Goal: Task Accomplishment & Management: Manage account settings

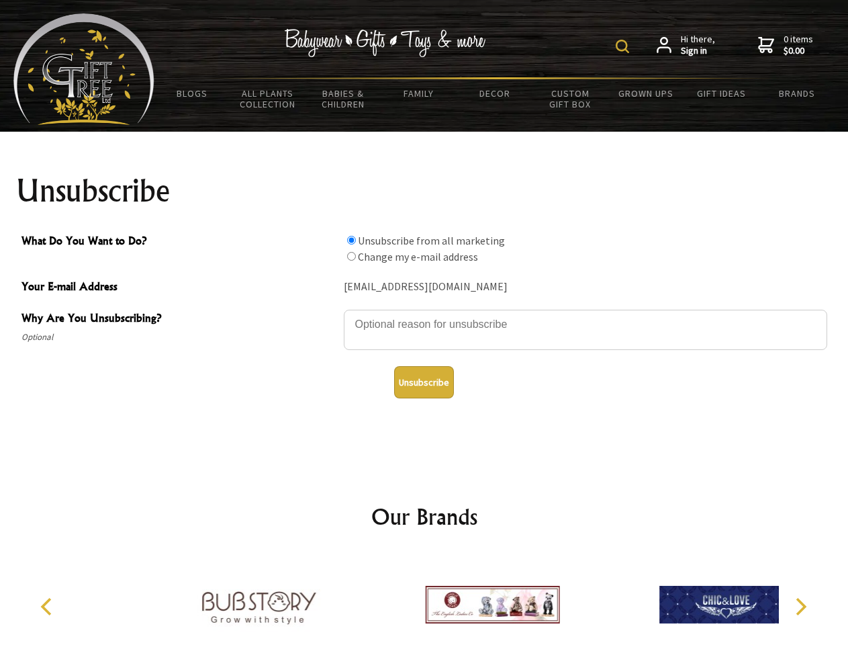
click at [624, 46] on img at bounding box center [622, 46] width 13 height 13
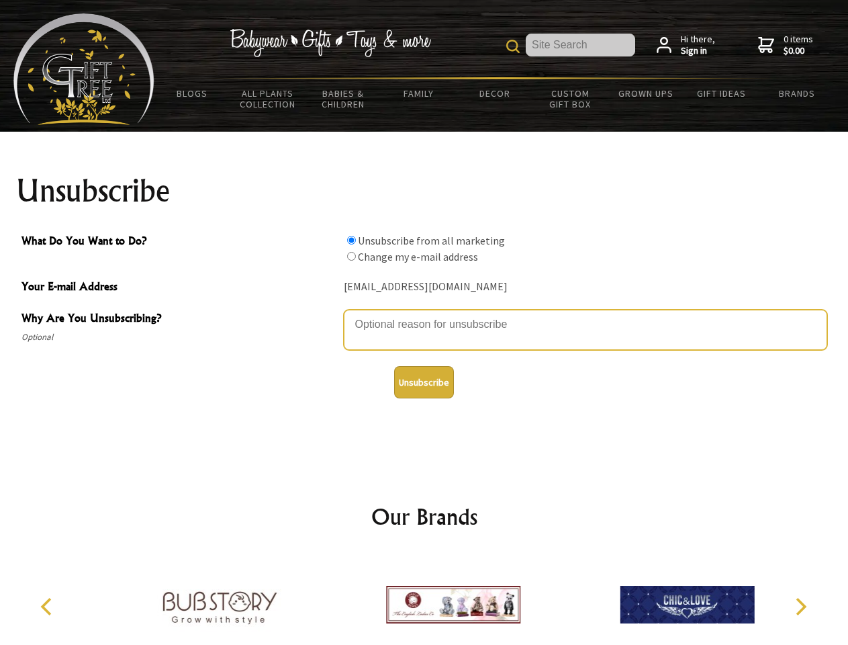
click at [424, 314] on textarea "Why Are You Unsubscribing?" at bounding box center [585, 329] width 483 height 40
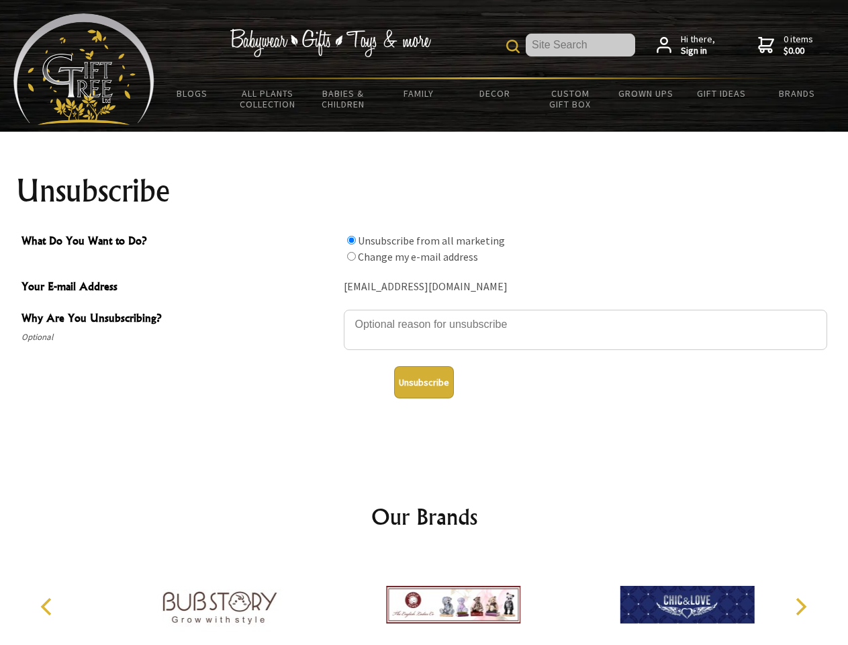
click at [351, 240] on input "What Do You Want to Do?" at bounding box center [351, 240] width 9 height 9
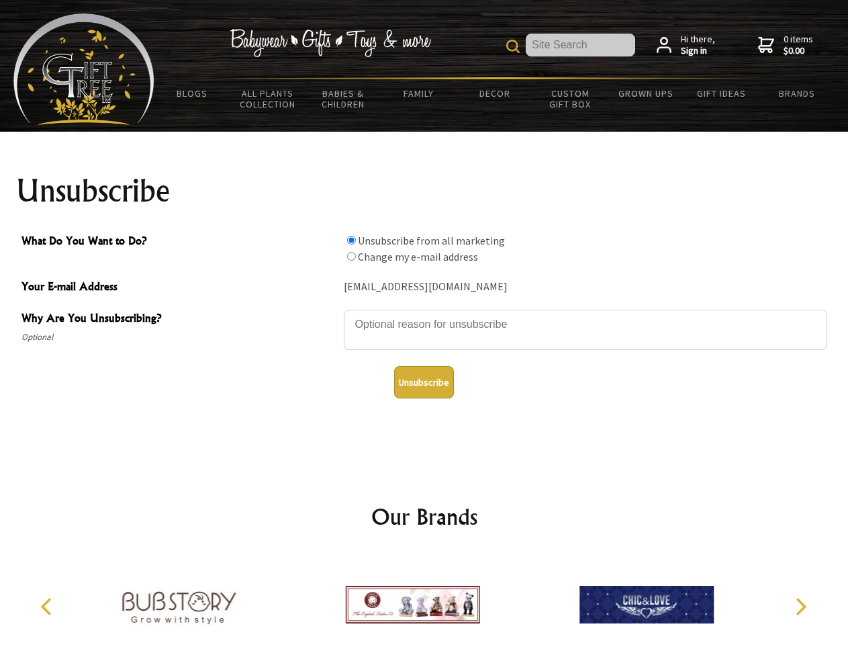
click at [351, 256] on input "What Do You Want to Do?" at bounding box center [351, 256] width 9 height 9
radio input "true"
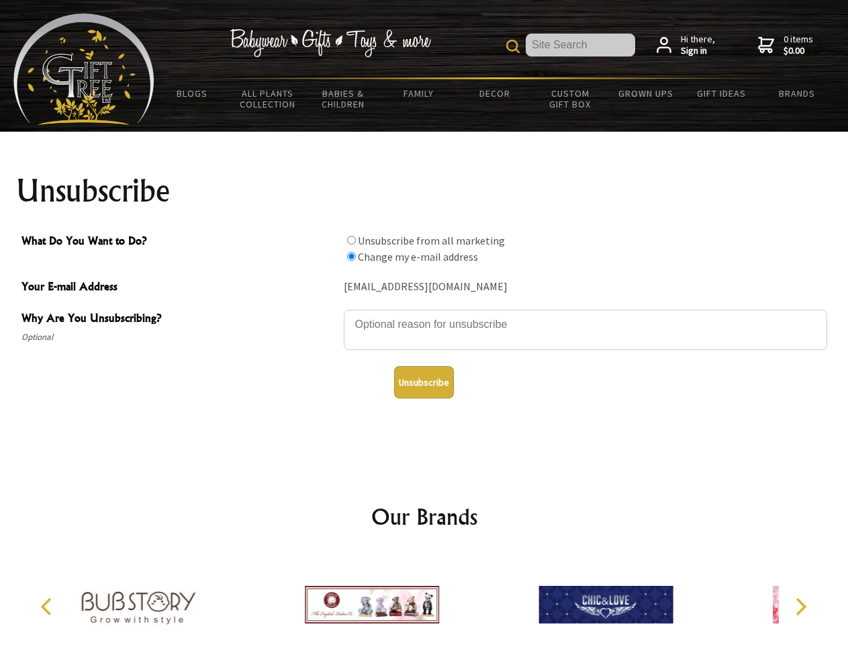
click at [424, 382] on button "Unsubscribe" at bounding box center [424, 382] width 60 height 32
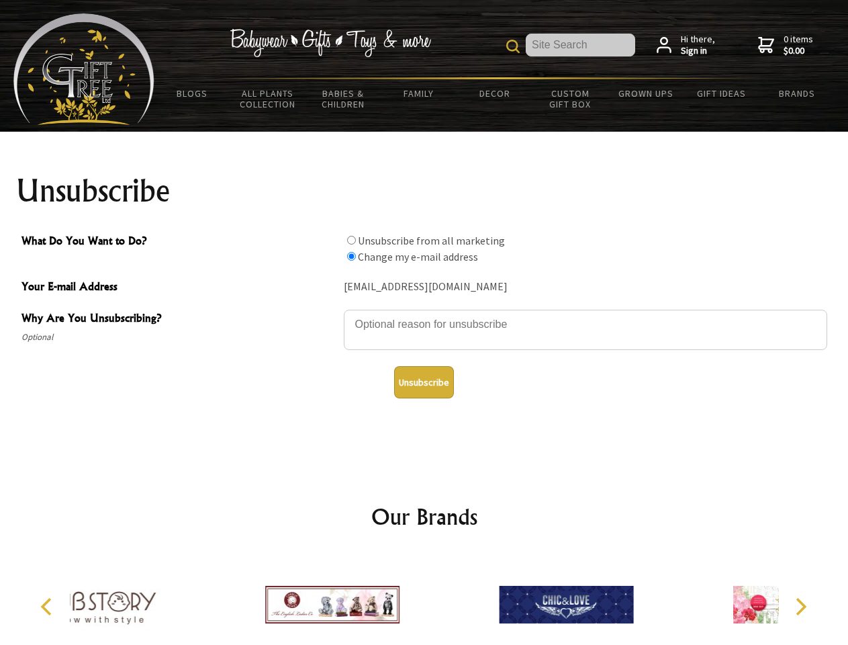
click at [449, 599] on div at bounding box center [566, 606] width 234 height 105
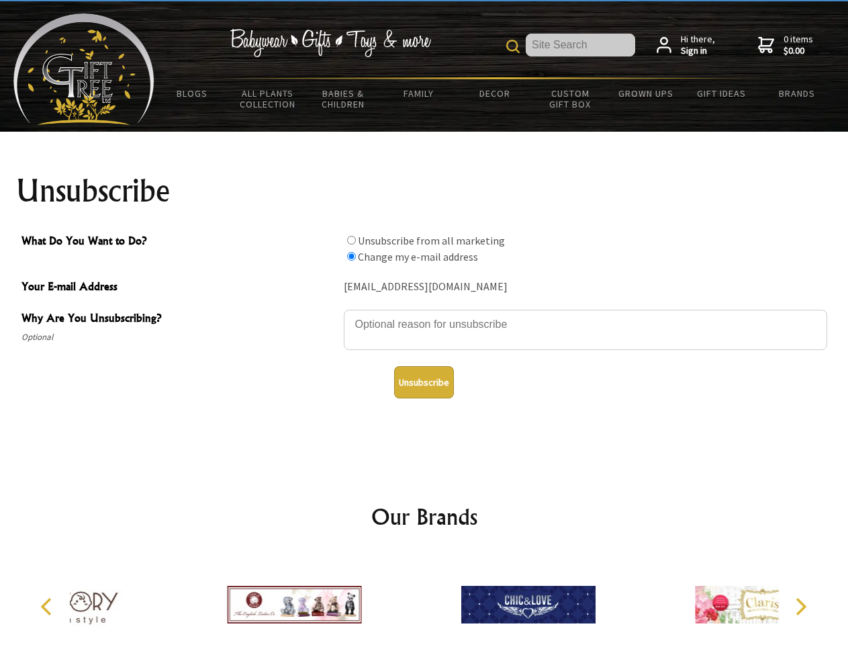
click at [48, 606] on icon "Previous" at bounding box center [47, 606] width 17 height 17
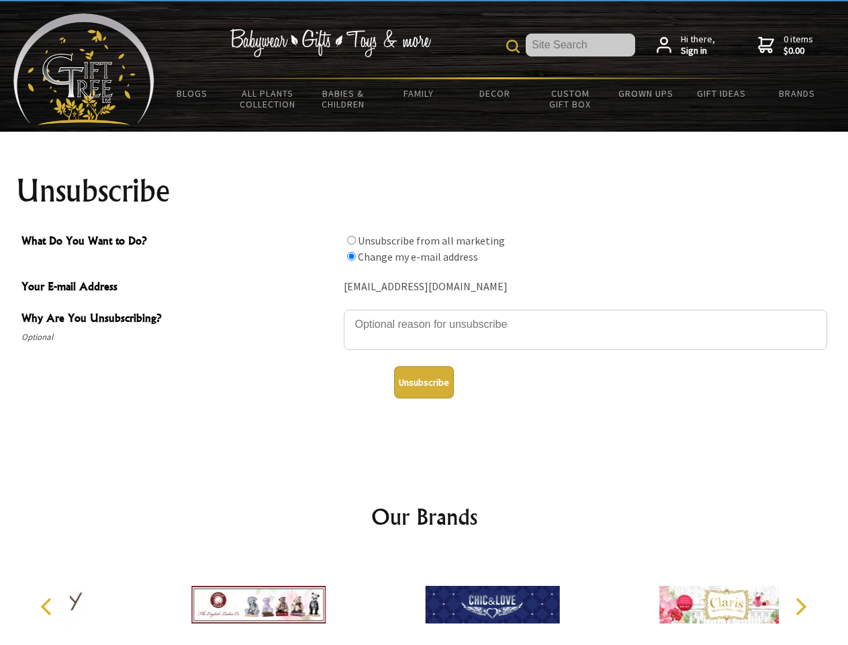
click at [800, 606] on icon "Next" at bounding box center [799, 606] width 17 height 17
